Goal: Transaction & Acquisition: Purchase product/service

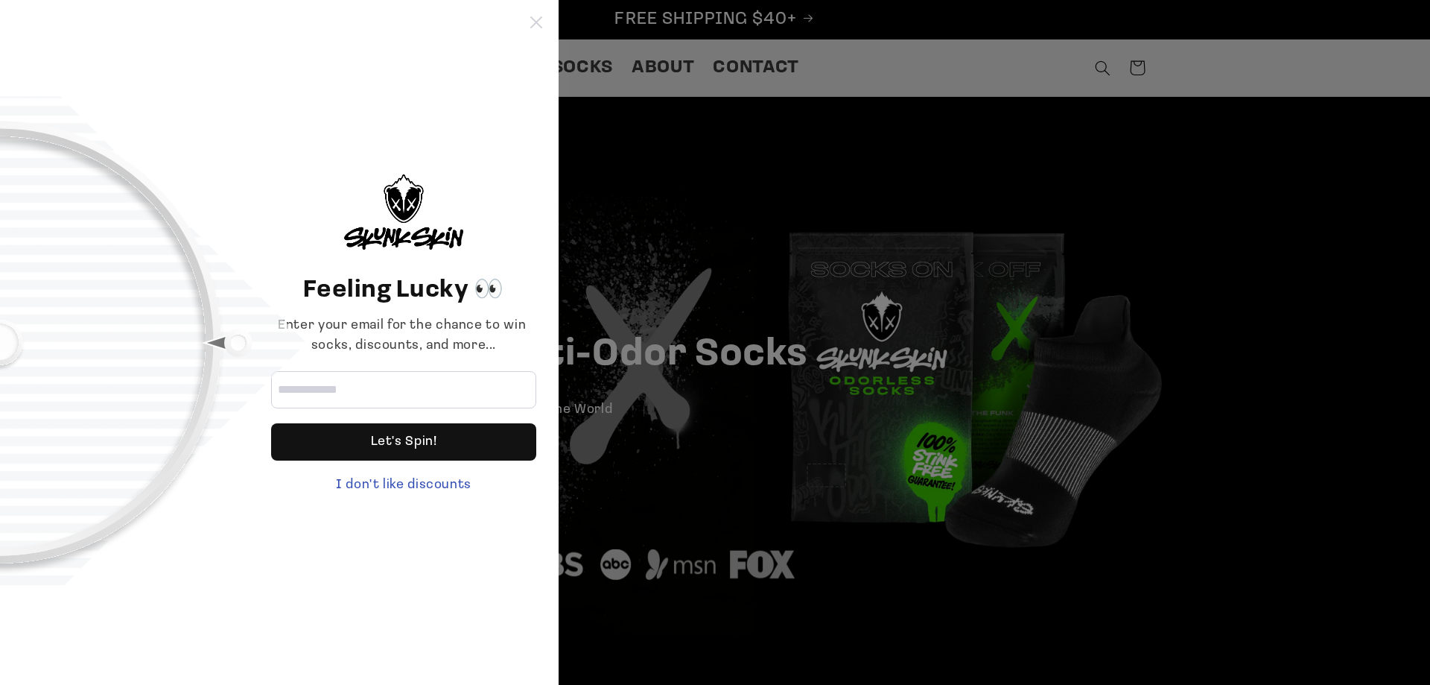
click at [536, 22] on icon at bounding box center [536, 22] width 12 height 12
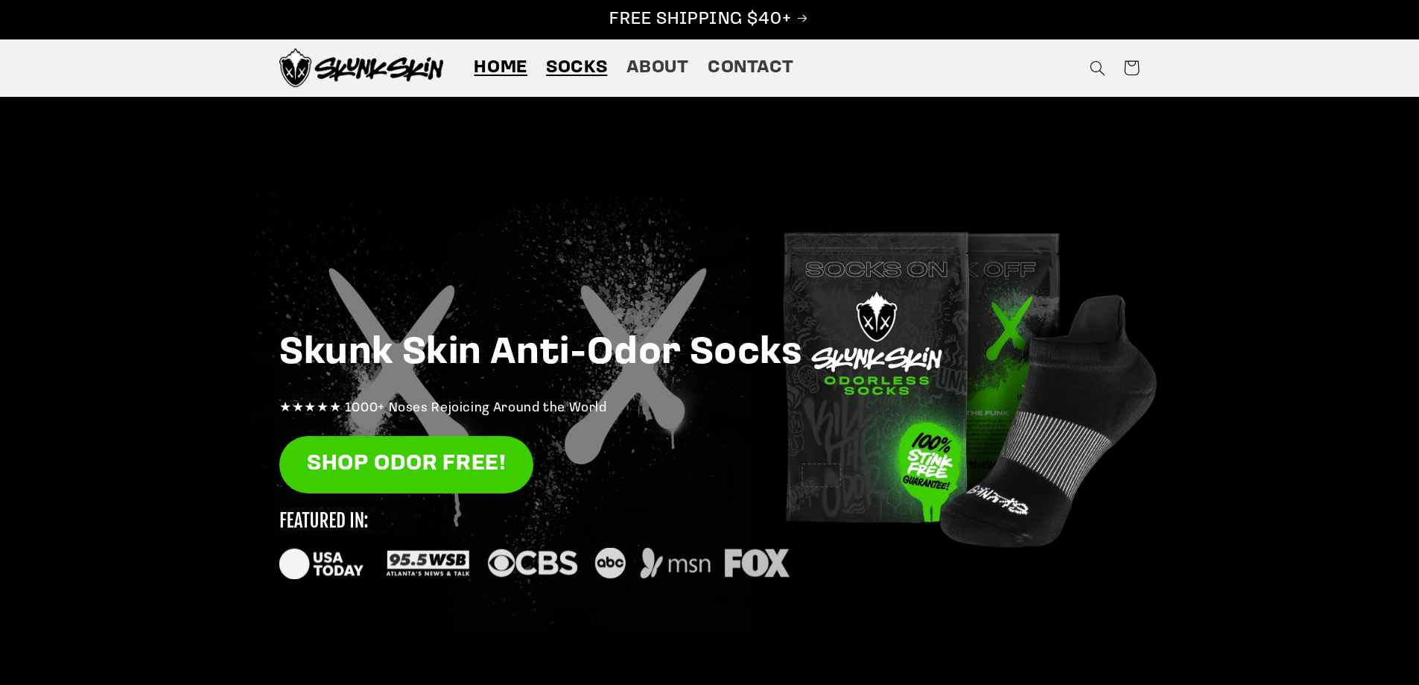
click at [566, 57] on span "Socks" at bounding box center [576, 68] width 61 height 23
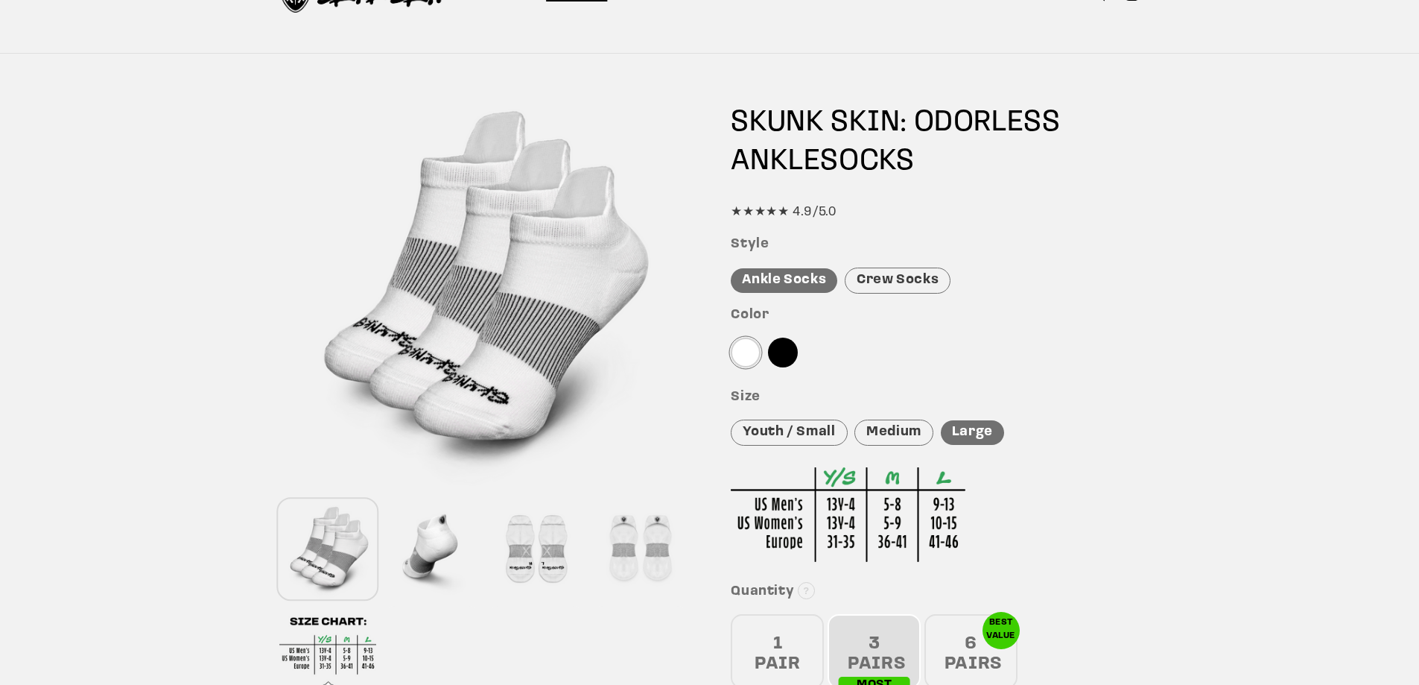
scroll to position [149, 0]
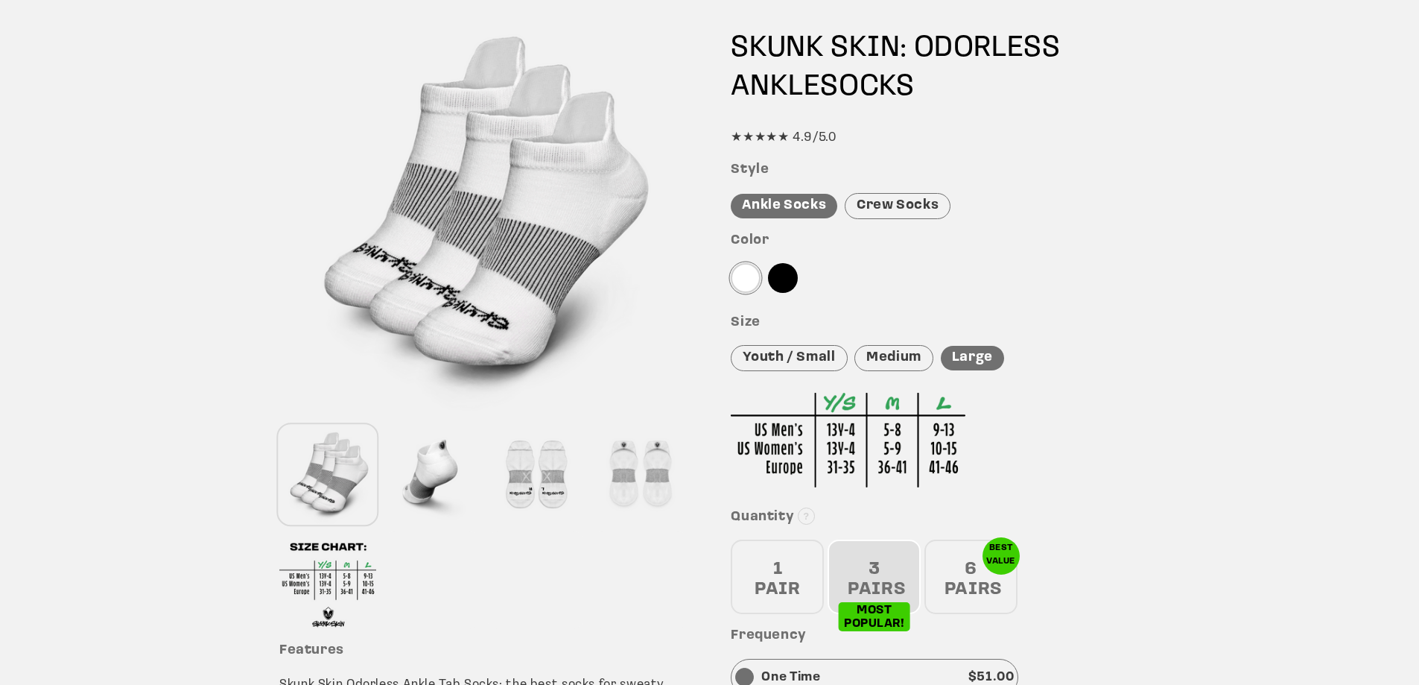
click at [887, 203] on div "Crew Socks" at bounding box center [898, 206] width 106 height 26
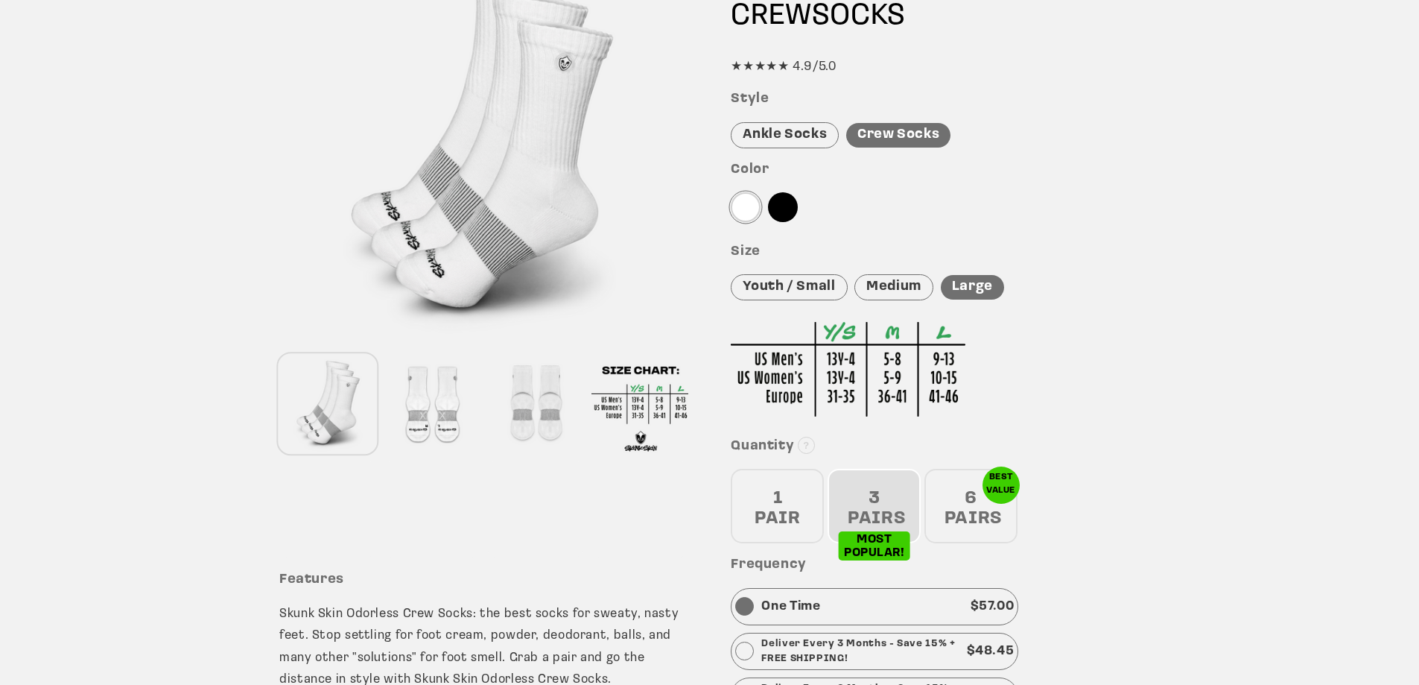
scroll to position [223, 0]
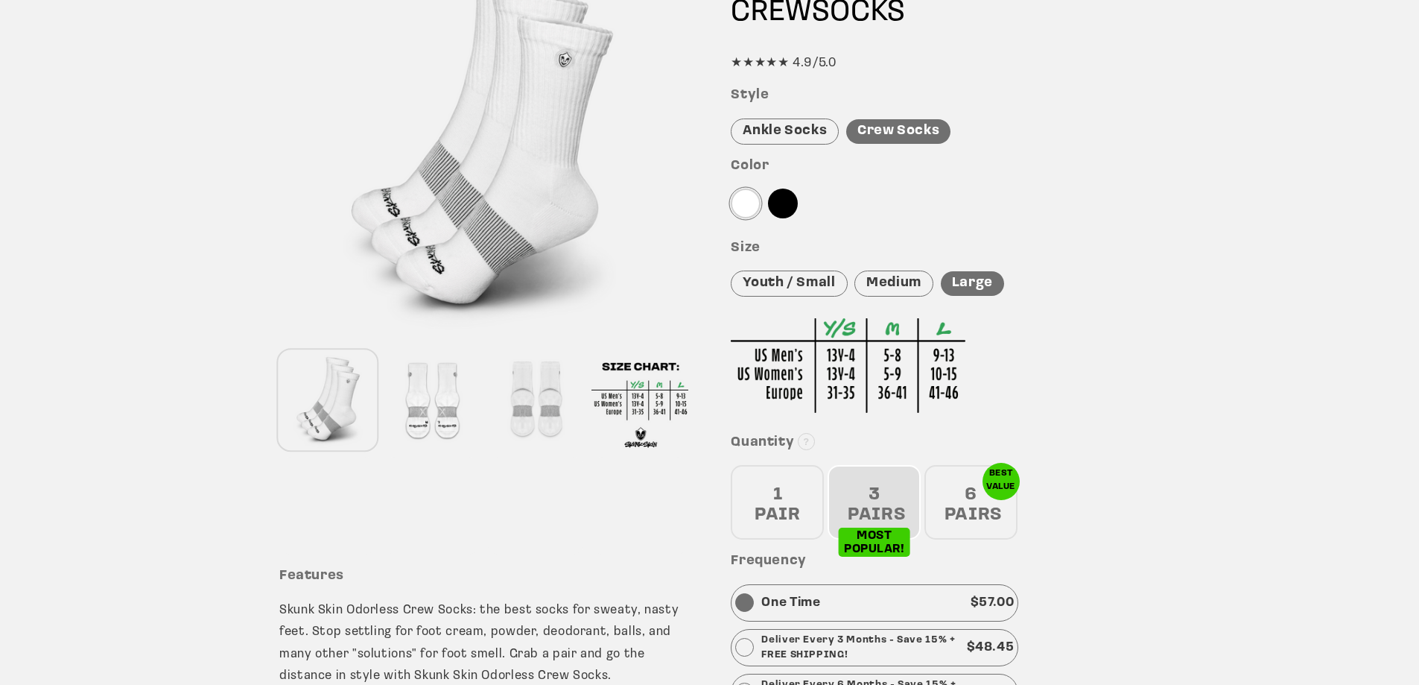
click at [804, 479] on div "1 PAIR" at bounding box center [777, 502] width 93 height 74
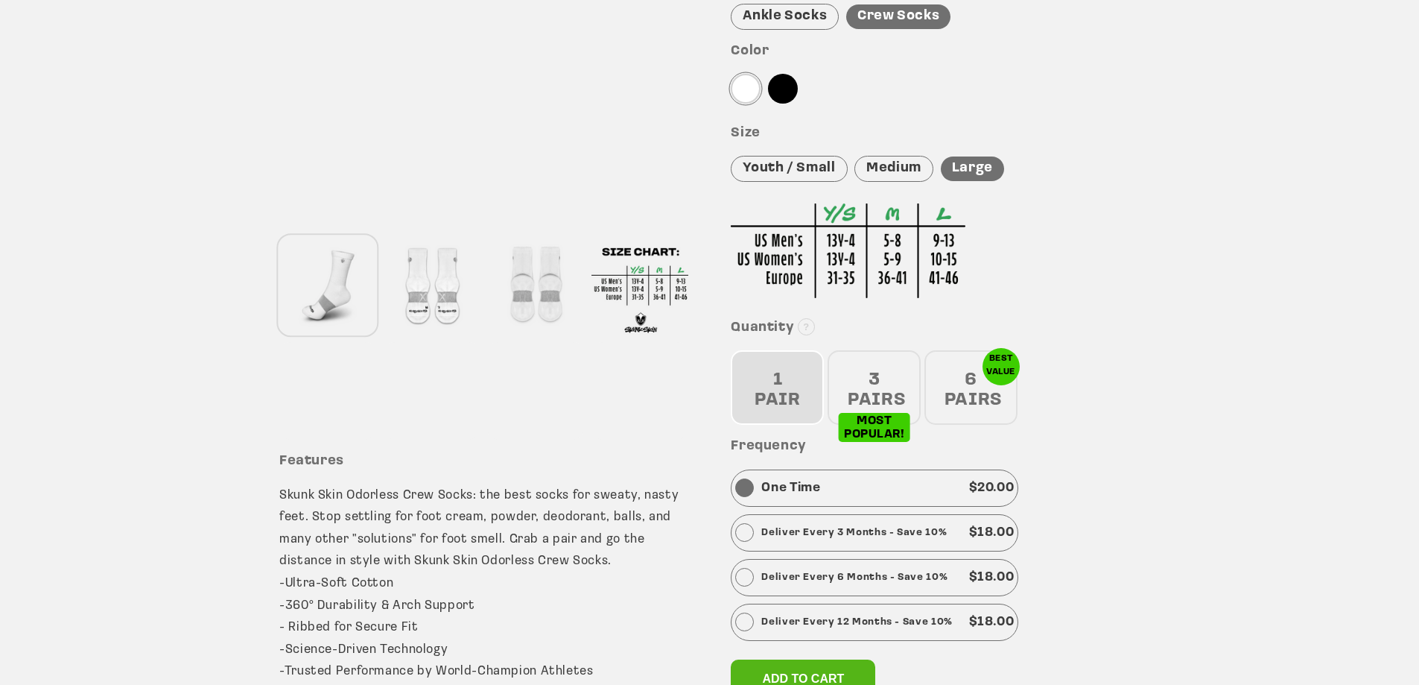
scroll to position [372, 0]
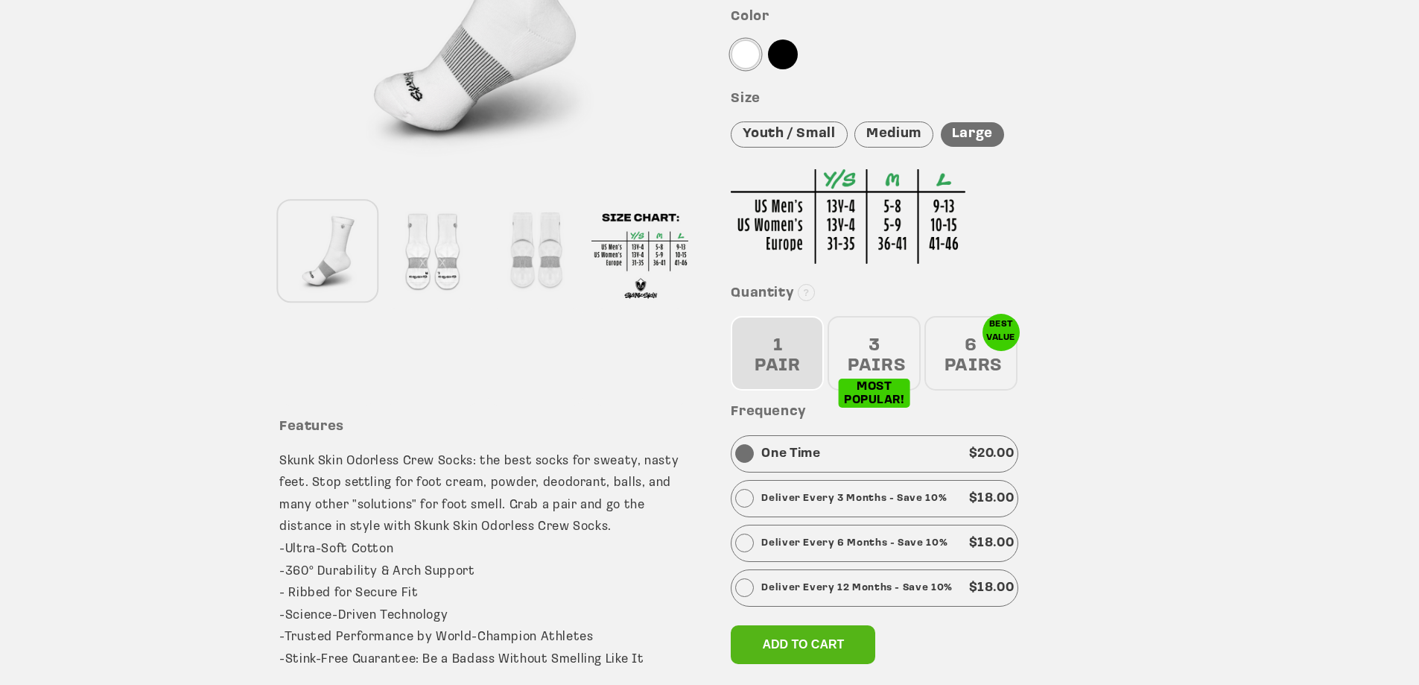
click at [954, 359] on div "6 PAIRS" at bounding box center [970, 353] width 93 height 74
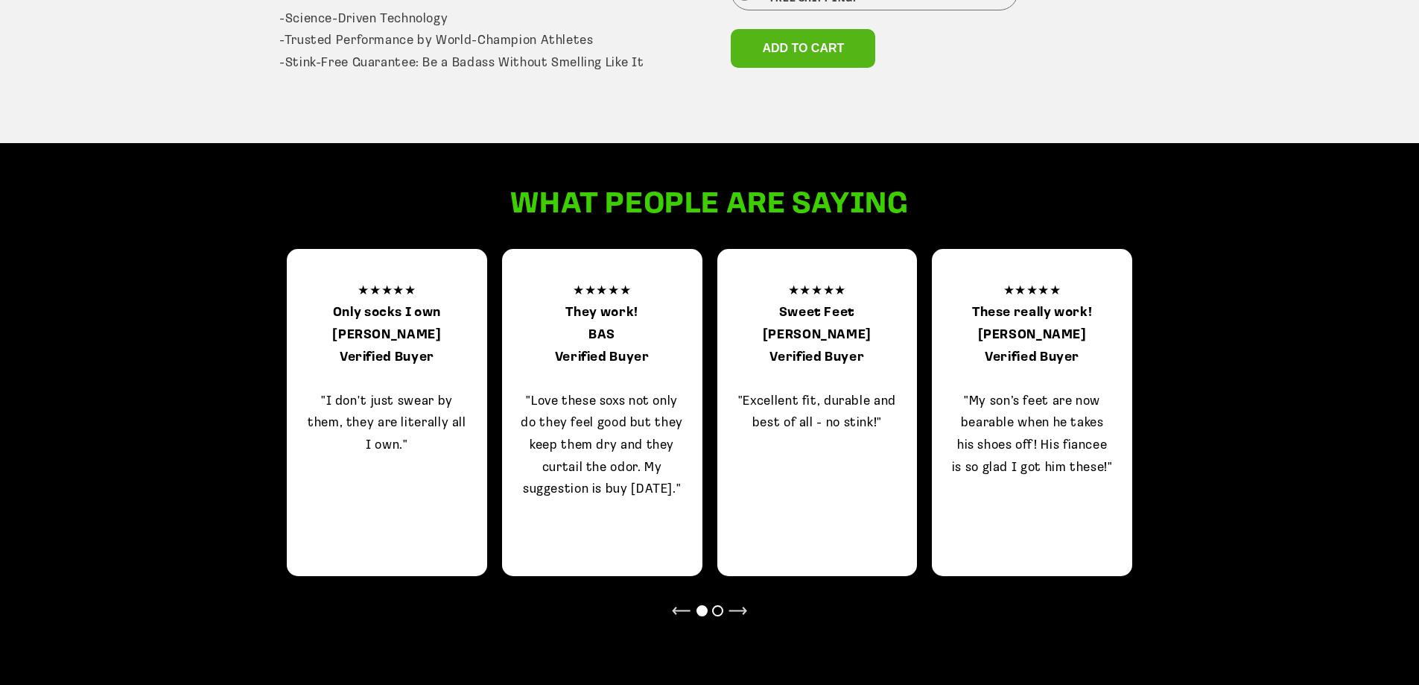
scroll to position [1043, 0]
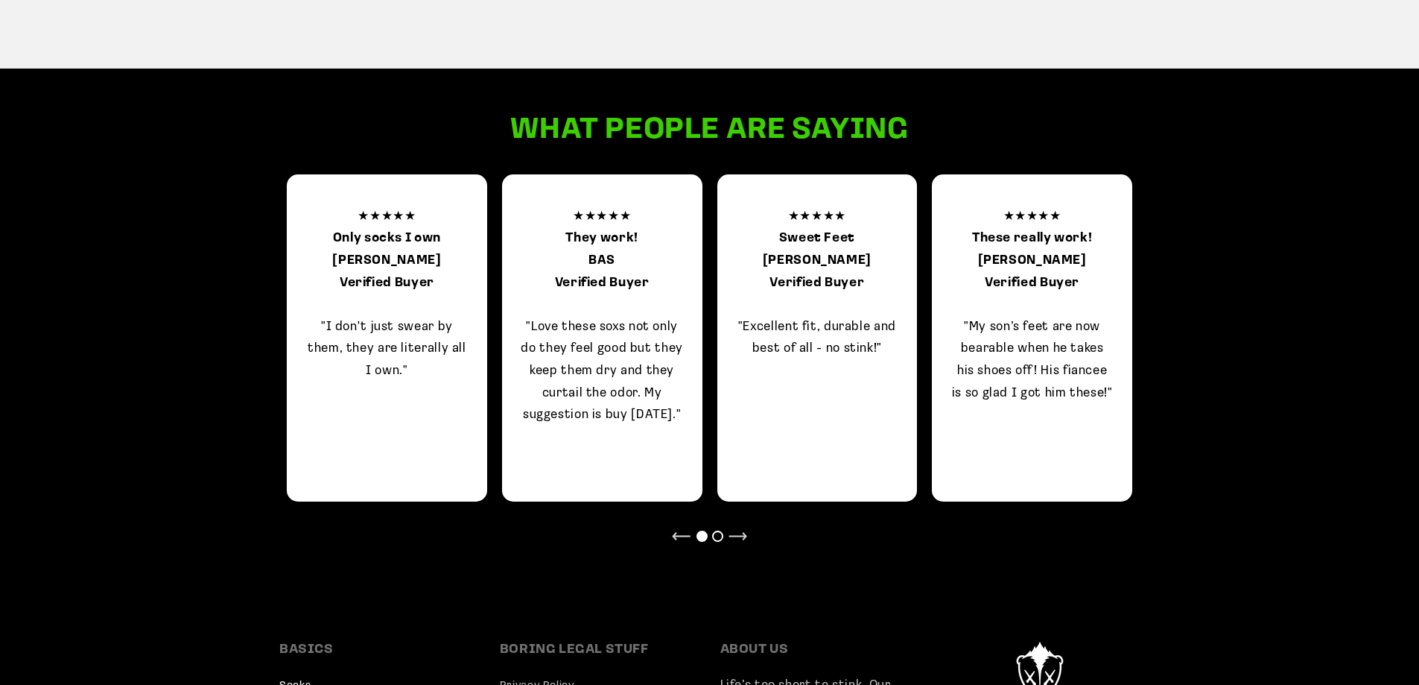
click at [736, 533] on div at bounding box center [738, 538] width 19 height 13
